Goal: Navigation & Orientation: Find specific page/section

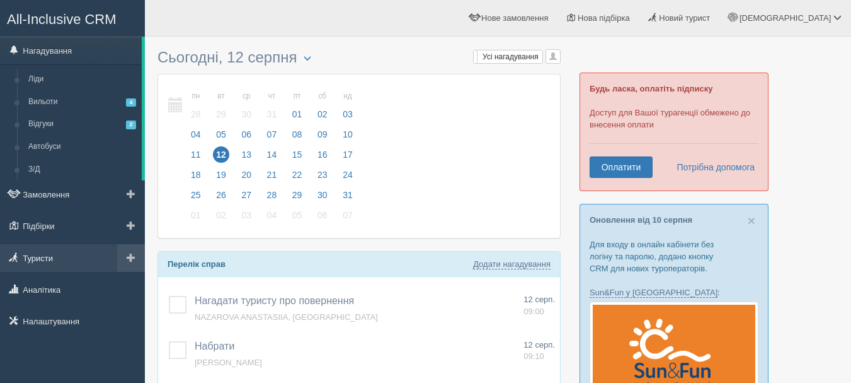
click at [49, 257] on link "Туристи" at bounding box center [72, 258] width 145 height 28
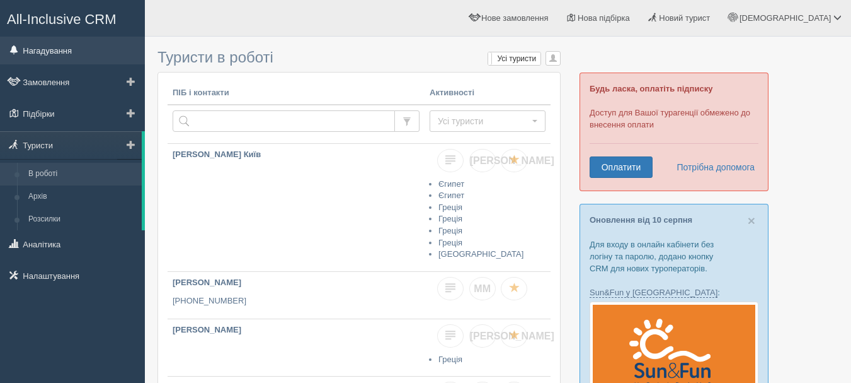
click at [62, 63] on link "Нагадування" at bounding box center [72, 51] width 145 height 28
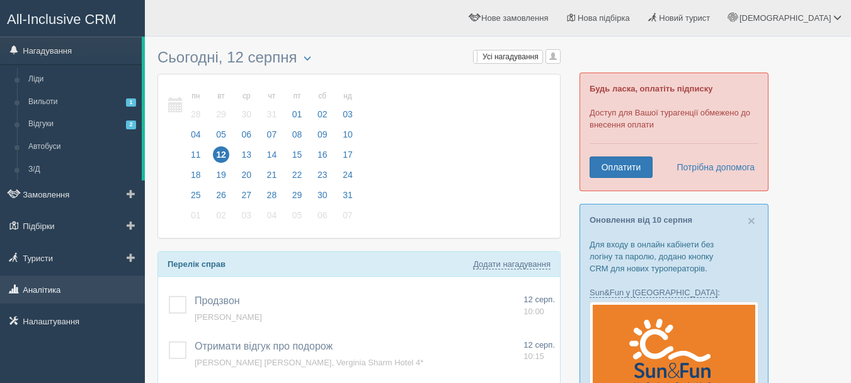
click at [64, 294] on link "Аналітика" at bounding box center [72, 289] width 145 height 28
